Goal: Task Accomplishment & Management: Use online tool/utility

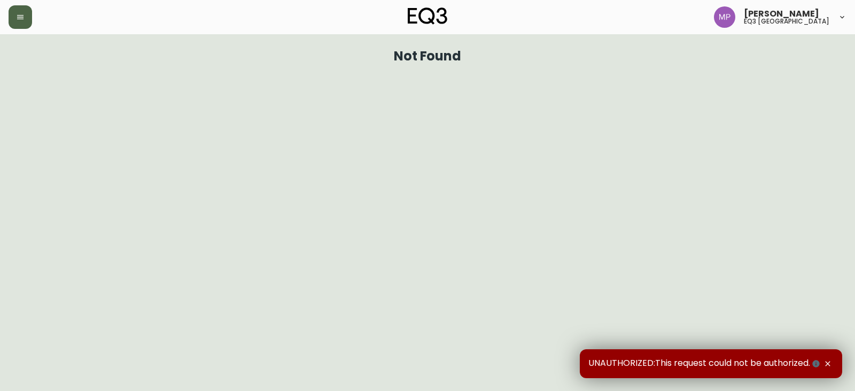
click at [24, 19] on icon "button" at bounding box center [20, 17] width 9 height 9
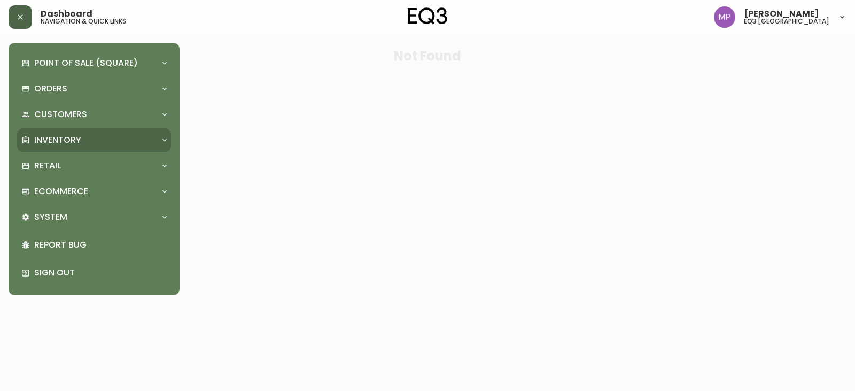
click at [156, 132] on div "Inventory" at bounding box center [94, 140] width 154 height 24
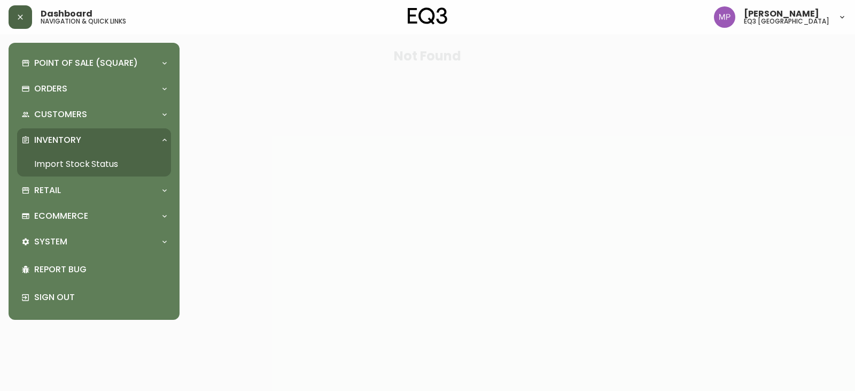
click at [139, 160] on link "Import Stock Status" at bounding box center [94, 164] width 154 height 25
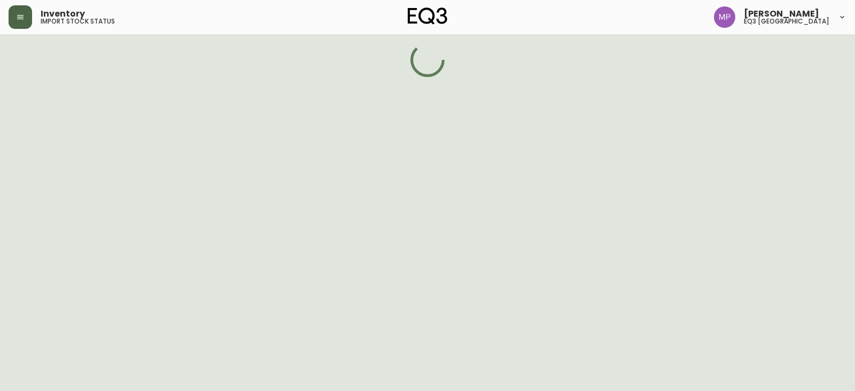
click at [139, 160] on div "Point of Sale (Square) Payments Virtual Terminal Transactions Search Terminals …" at bounding box center [85, 195] width 171 height 391
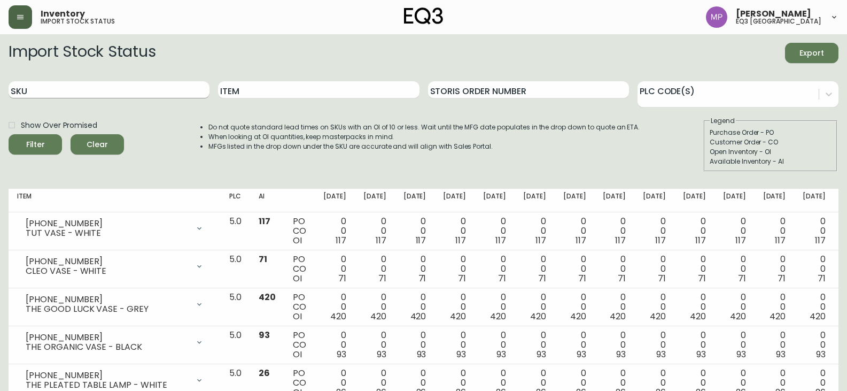
drag, startPoint x: 137, startPoint y: 80, endPoint x: 133, endPoint y: 87, distance: 8.2
click at [135, 84] on div "SKU" at bounding box center [109, 90] width 201 height 35
click at [132, 88] on input "SKU" at bounding box center [109, 89] width 201 height 17
click at [84, 95] on input "SKU" at bounding box center [109, 89] width 201 height 17
paste input "3180-3328-0"
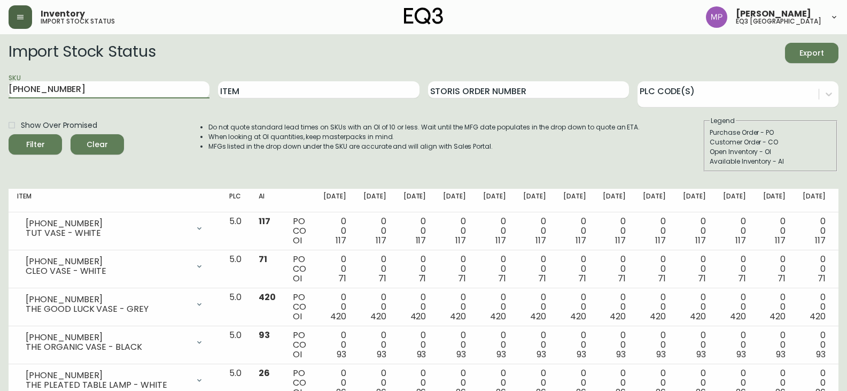
type input "3180-3328-0"
click at [9, 134] on button "Filter" at bounding box center [35, 144] width 53 height 20
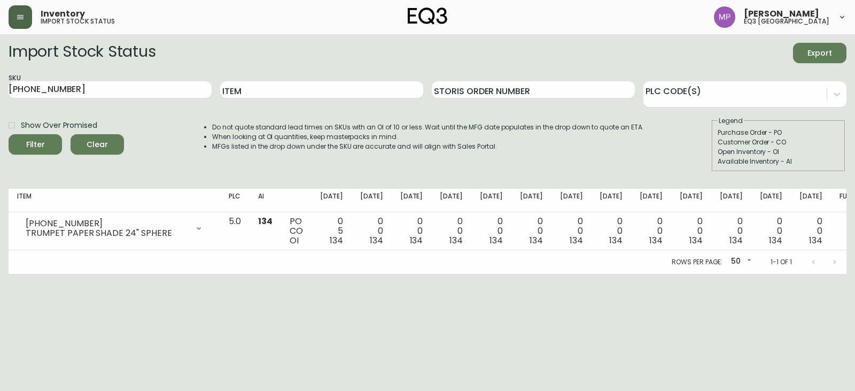
drag, startPoint x: 409, startPoint y: 145, endPoint x: 638, endPoint y: 295, distance: 273.8
click at [654, 274] on html "Inventory import stock status Maria Paukovic eq3 winnipeg Import Stock Status E…" at bounding box center [427, 137] width 855 height 274
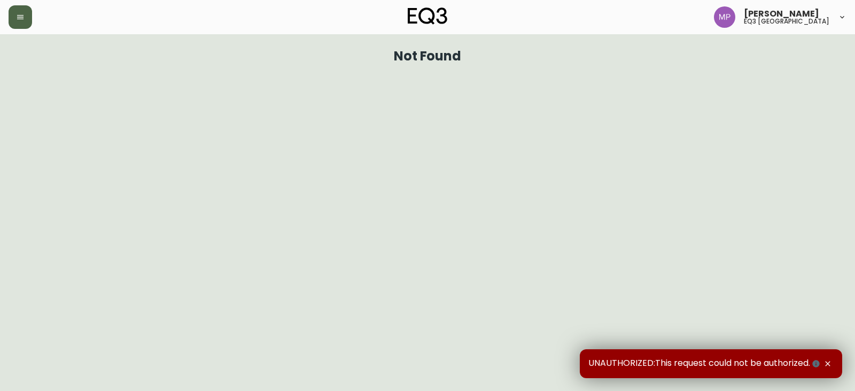
click at [18, 16] on icon "button" at bounding box center [20, 17] width 9 height 9
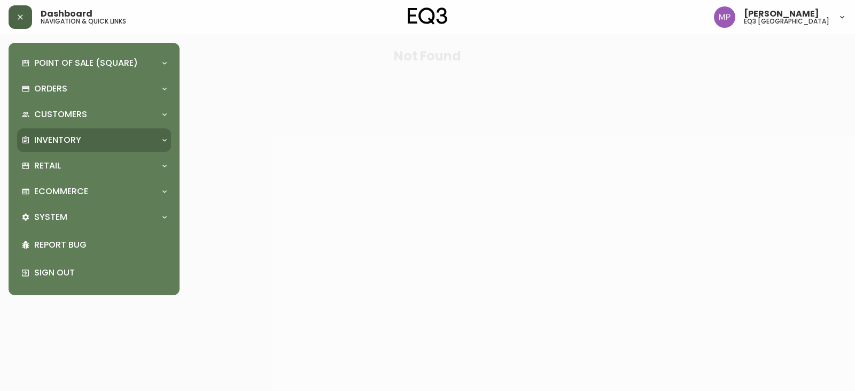
click at [63, 138] on p "Inventory" at bounding box center [57, 140] width 47 height 12
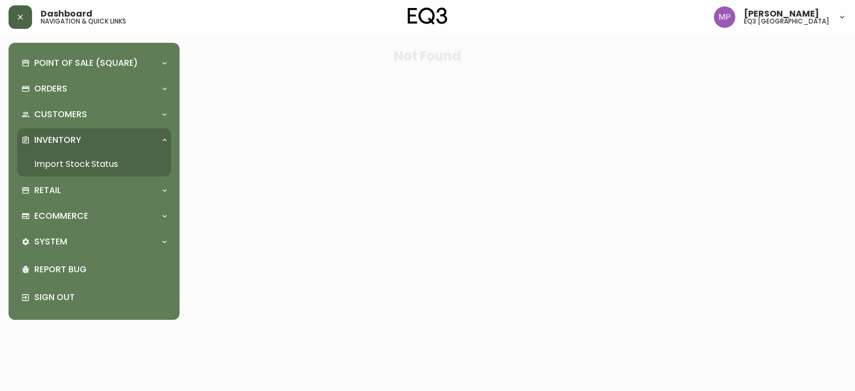
click at [120, 163] on link "Import Stock Status" at bounding box center [94, 164] width 154 height 25
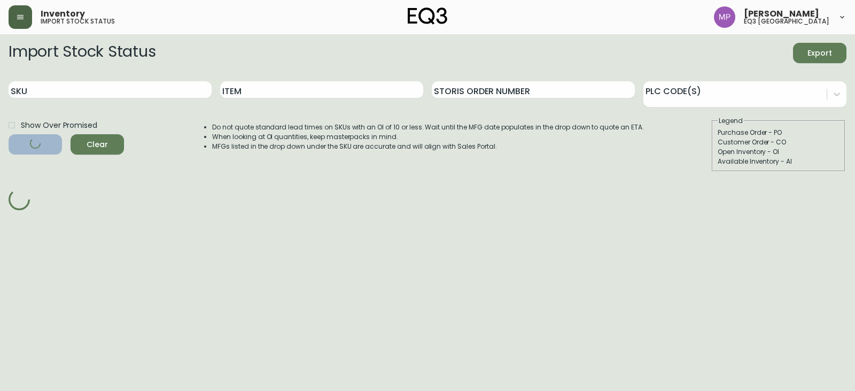
click at [120, 163] on div "Point of Sale (Square) Payments Virtual Terminal Transactions Search Terminals …" at bounding box center [85, 195] width 171 height 391
